Goal: Information Seeking & Learning: Learn about a topic

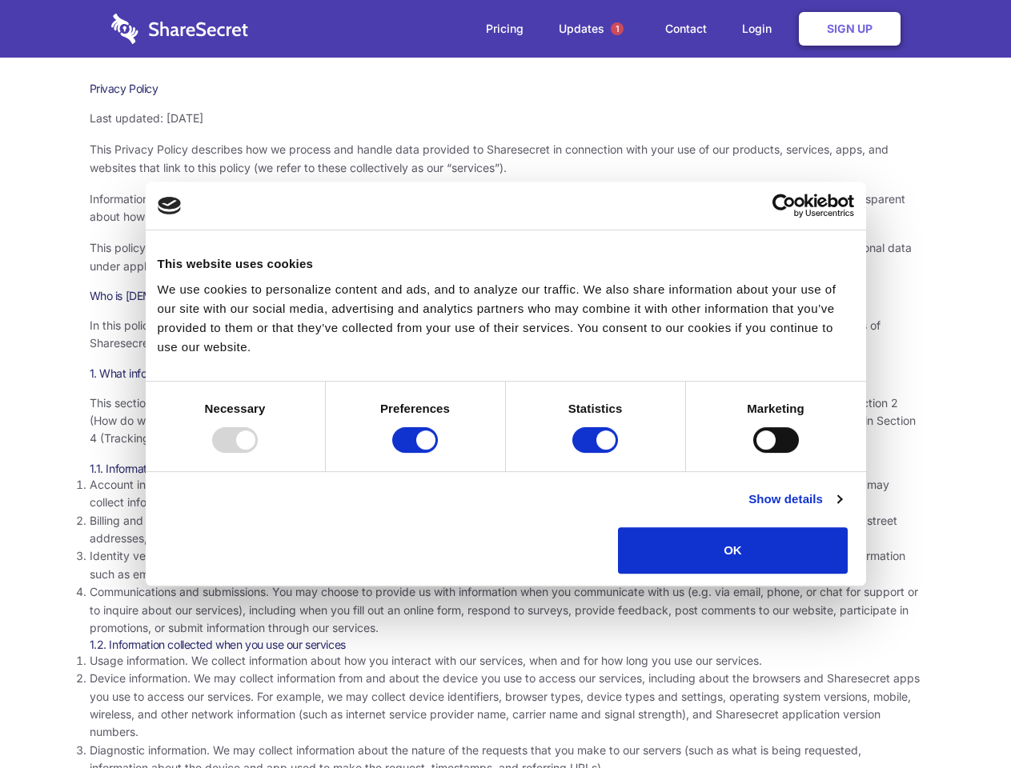
click at [258, 453] on div at bounding box center [235, 440] width 46 height 26
click at [438, 453] on input "Preferences" at bounding box center [415, 440] width 46 height 26
checkbox input "false"
click at [597, 453] on input "Statistics" at bounding box center [595, 440] width 46 height 26
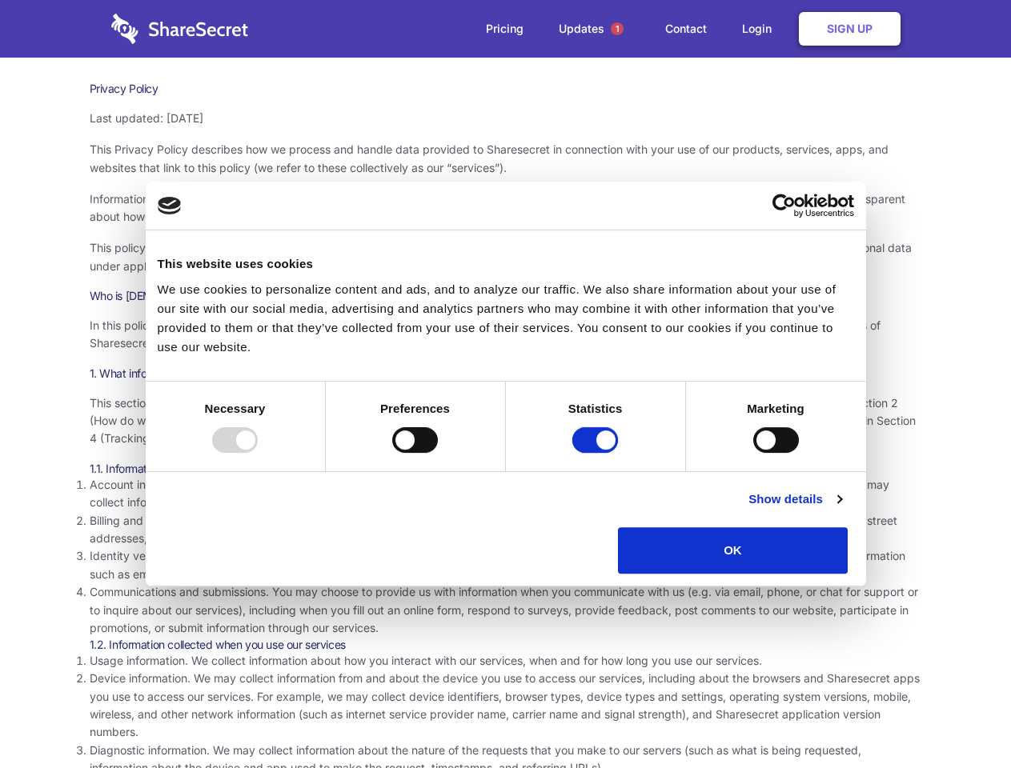
checkbox input "false"
click at [753, 453] on input "Marketing" at bounding box center [776, 440] width 46 height 26
checkbox input "true"
click at [841, 509] on link "Show details" at bounding box center [794, 499] width 93 height 19
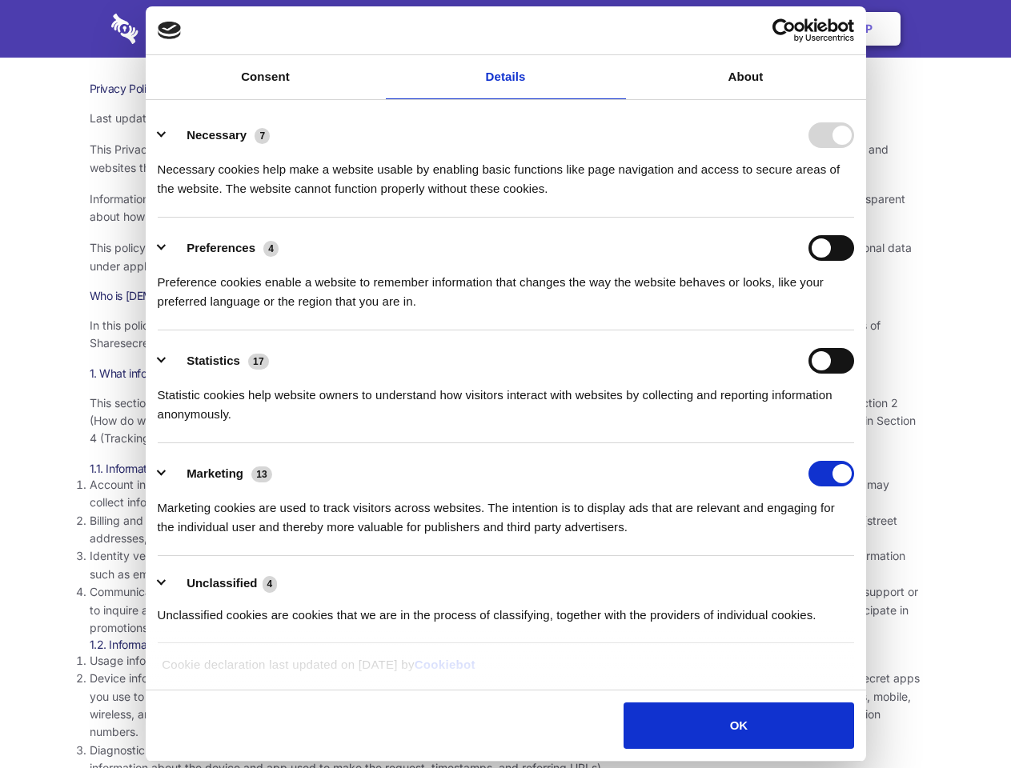
click at [884, 579] on li "Identity verification information. Some services require you to verify your ide…" at bounding box center [506, 565] width 832 height 36
click at [616, 29] on span "1" at bounding box center [617, 28] width 13 height 13
